Goal: Go to known website: Access a specific website the user already knows

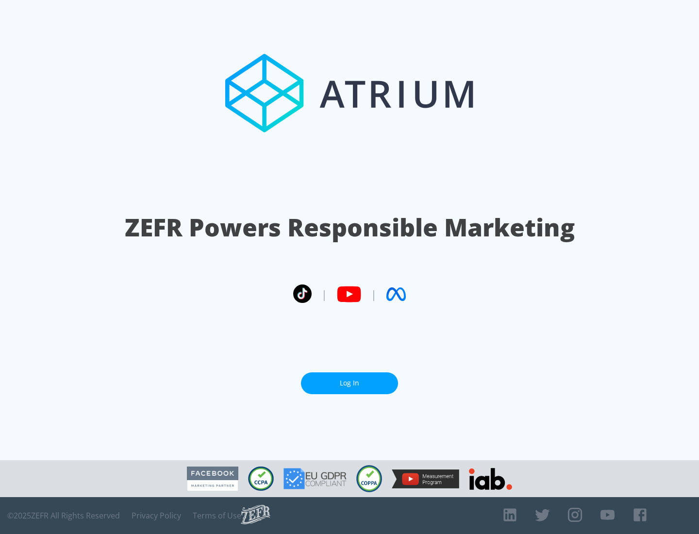
click at [350, 383] on link "Log In" at bounding box center [349, 384] width 97 height 22
